Goal: Transaction & Acquisition: Purchase product/service

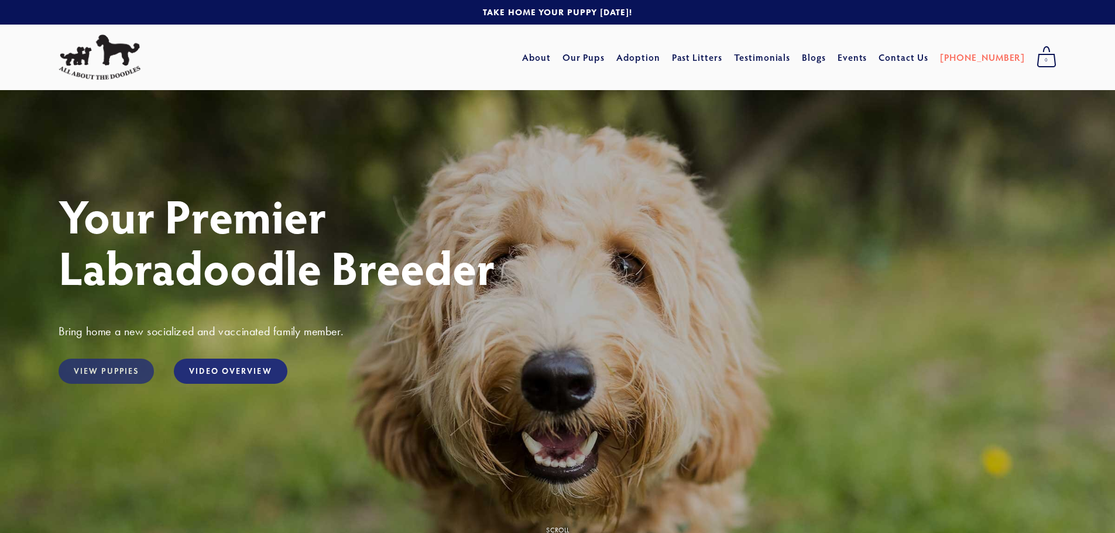
click at [121, 377] on link "View Puppies" at bounding box center [106, 371] width 95 height 25
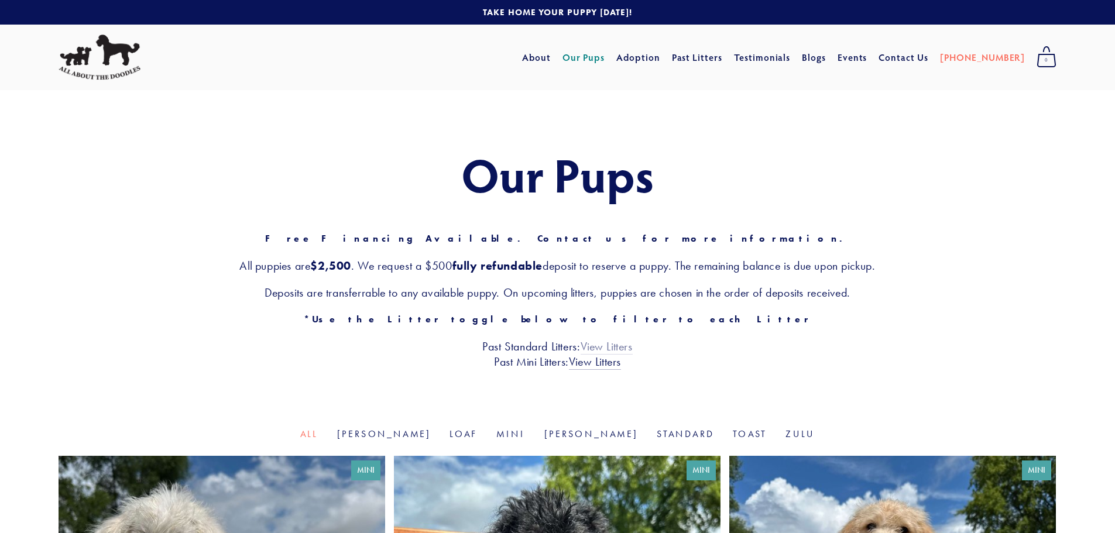
click at [599, 345] on link "View Litters" at bounding box center [606, 346] width 52 height 15
click at [600, 365] on link "View Litters" at bounding box center [595, 362] width 52 height 15
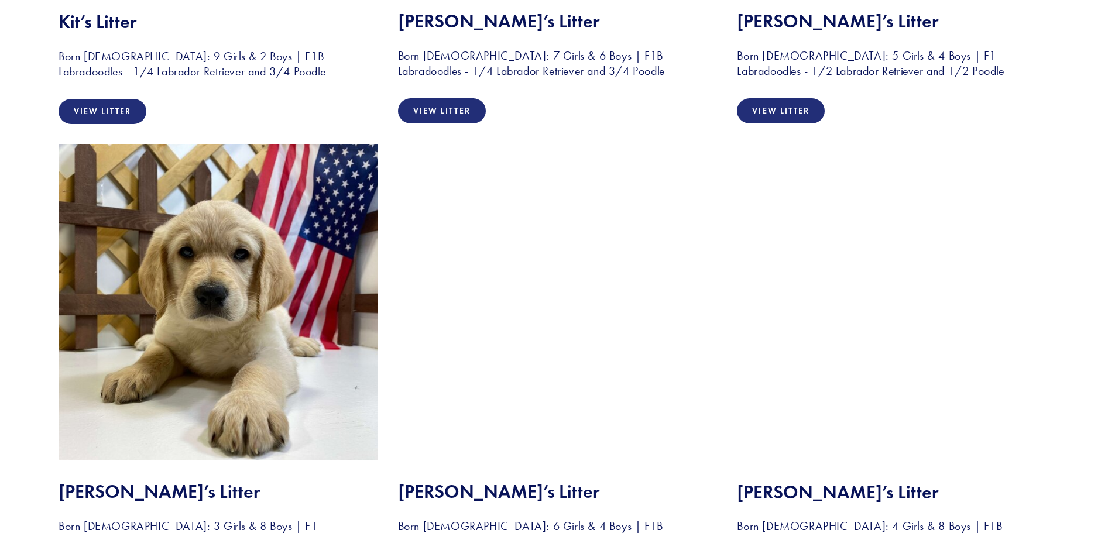
scroll to position [3970, 0]
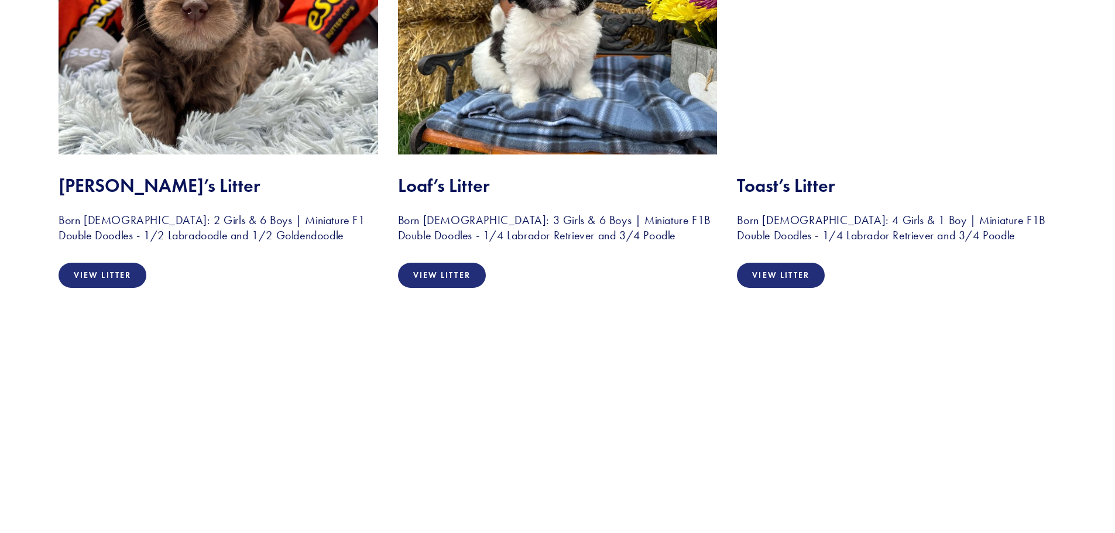
scroll to position [2217, 0]
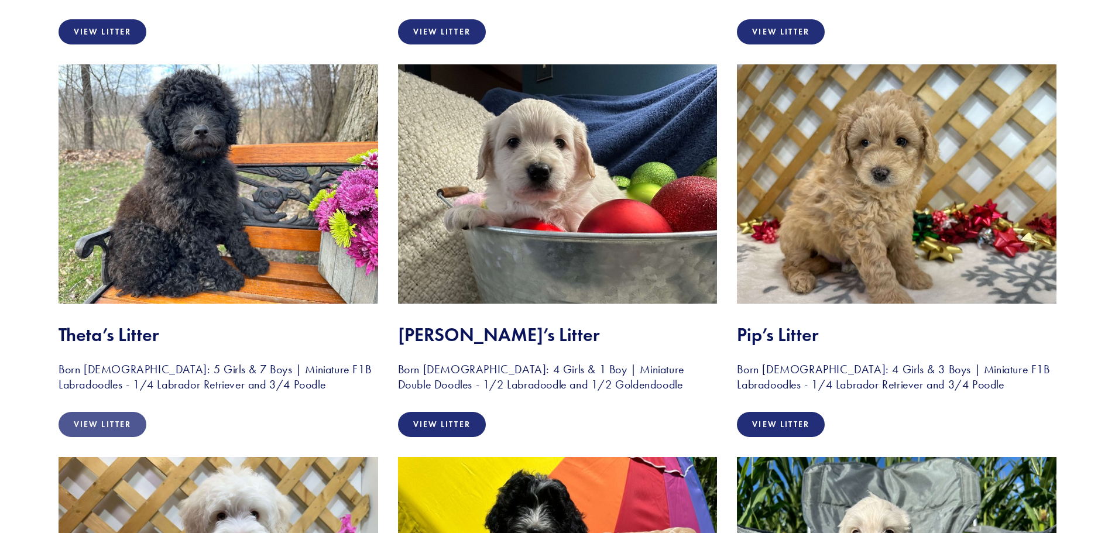
click at [87, 418] on link "View Litter" at bounding box center [103, 424] width 88 height 25
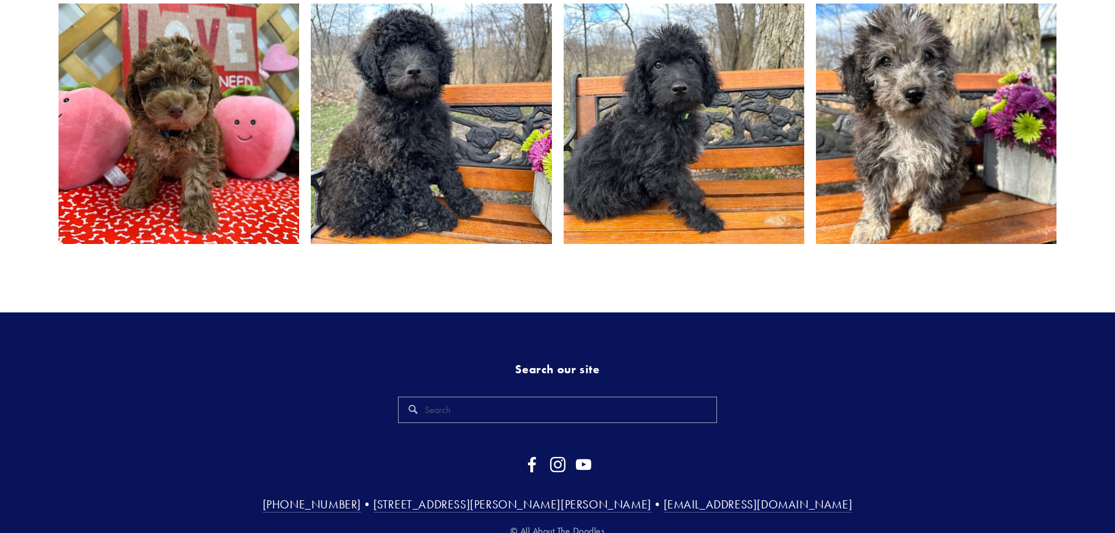
scroll to position [1463, 0]
click at [441, 192] on img at bounding box center [431, 123] width 321 height 240
click at [242, 131] on img at bounding box center [179, 123] width 321 height 240
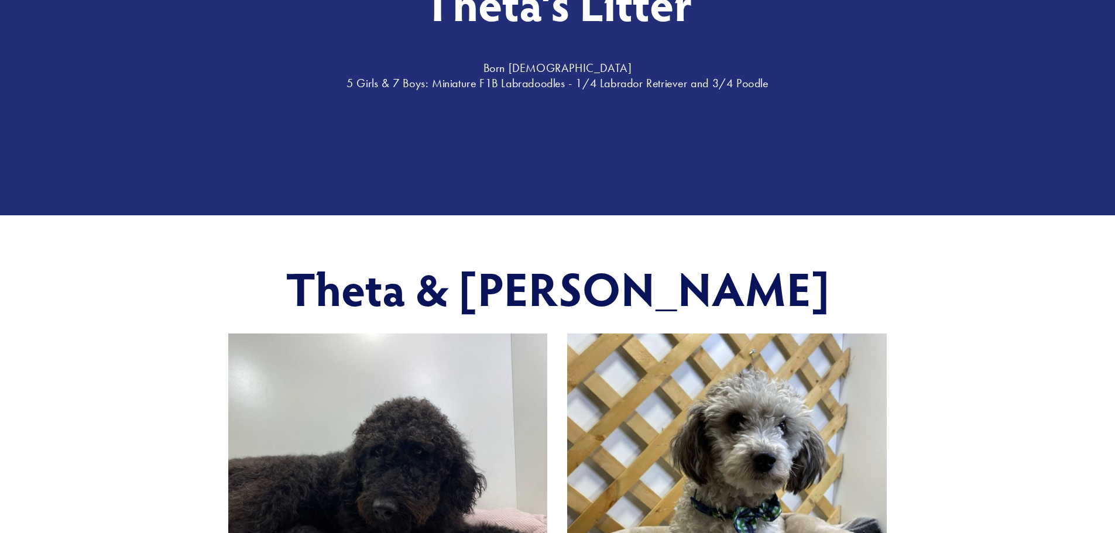
scroll to position [234, 0]
